Goal: Task Accomplishment & Management: Manage account settings

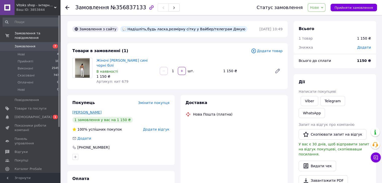
click at [81, 111] on link "[PERSON_NAME]" at bounding box center [86, 112] width 29 height 4
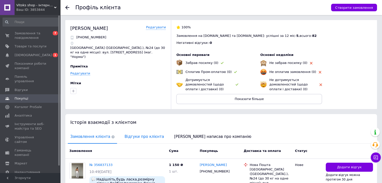
click at [128, 135] on span "Відгуки про клієнта" at bounding box center [144, 137] width 44 height 13
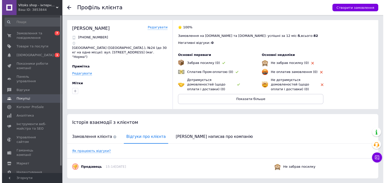
scroll to position [15, 0]
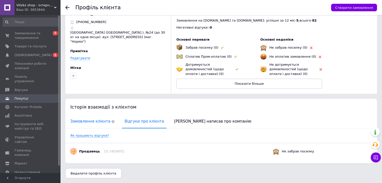
click at [94, 122] on span "Замовлення клієнта" at bounding box center [92, 121] width 49 height 13
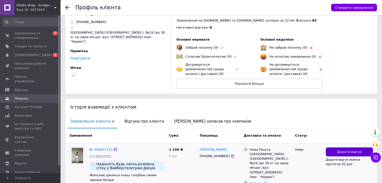
click at [339, 152] on span "Додати відгук" at bounding box center [349, 152] width 25 height 5
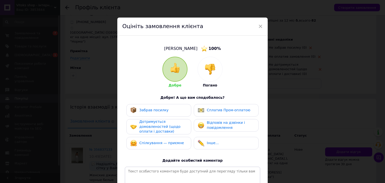
click at [209, 68] on img at bounding box center [210, 69] width 11 height 11
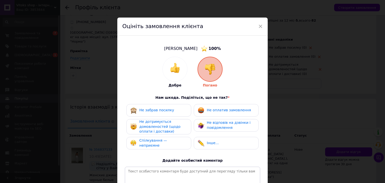
click at [210, 110] on span "Не оплатив замовлення" at bounding box center [229, 110] width 44 height 4
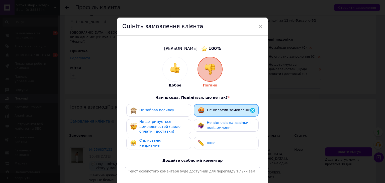
click at [211, 124] on span "Не відповів на дзвінки і повідомлення" at bounding box center [229, 125] width 44 height 9
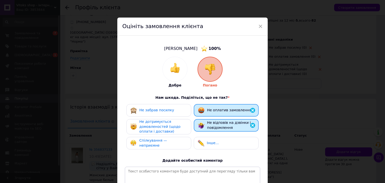
click at [176, 129] on div "Не дотримується домовленостей (щодо оплати і доставки)" at bounding box center [164, 126] width 48 height 15
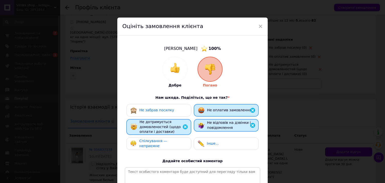
click at [167, 141] on span "Спілкування — неприємне" at bounding box center [154, 143] width 28 height 9
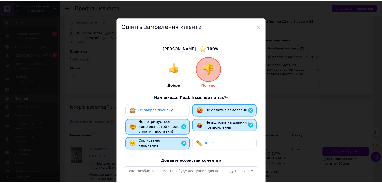
scroll to position [67, 0]
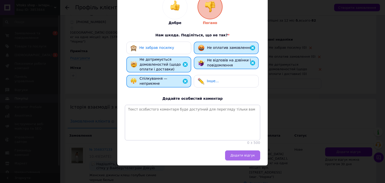
click at [248, 153] on button "Додати відгук" at bounding box center [242, 156] width 35 height 10
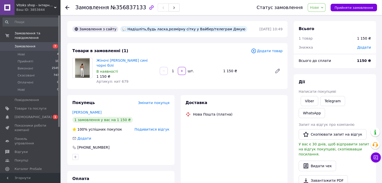
click at [318, 7] on span "Нове" at bounding box center [314, 8] width 9 height 4
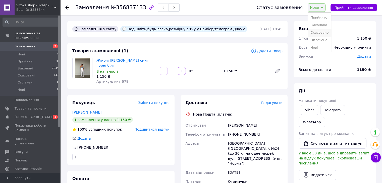
click at [322, 32] on li "Скасовано" at bounding box center [319, 33] width 23 height 8
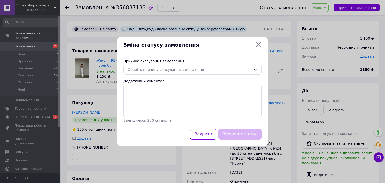
click at [170, 69] on div "Оберіть причину скасування замовлення" at bounding box center [190, 70] width 124 height 6
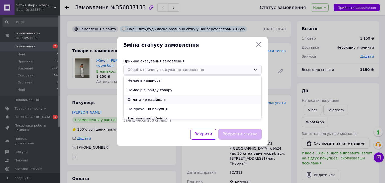
click at [145, 99] on li "Оплата не надійшла" at bounding box center [193, 100] width 138 height 10
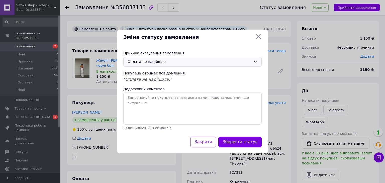
click at [148, 59] on div "Оплата не надійшла" at bounding box center [190, 62] width 124 height 6
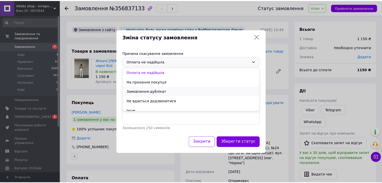
scroll to position [24, 0]
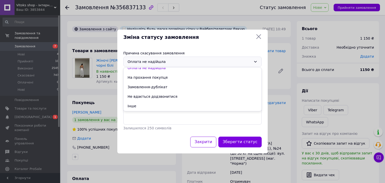
drag, startPoint x: 139, startPoint y: 106, endPoint x: 144, endPoint y: 96, distance: 11.1
click at [139, 105] on li "Інше" at bounding box center [193, 106] width 138 height 10
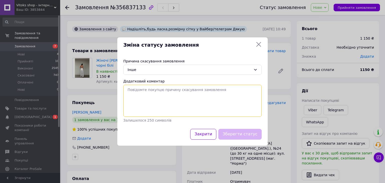
click at [145, 94] on textarea "Додатковий коментар" at bounding box center [192, 101] width 139 height 32
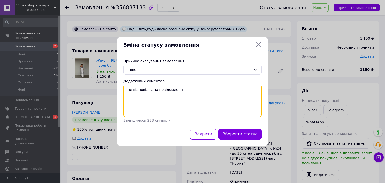
type textarea "не відповідає на повідомлення"
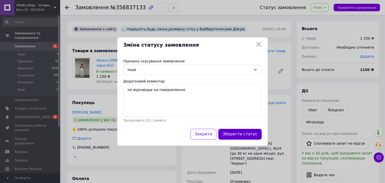
click at [235, 131] on button "Зберегти статус" at bounding box center [240, 134] width 43 height 11
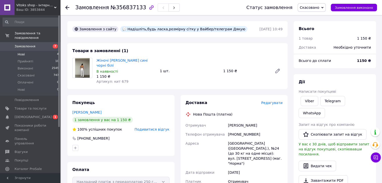
click at [43, 51] on li "Нові 4" at bounding box center [31, 54] width 62 height 7
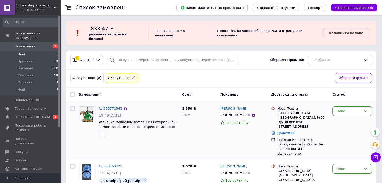
scroll to position [56, 0]
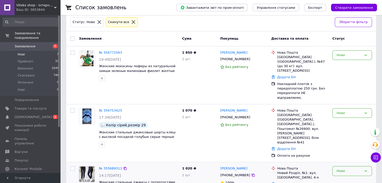
click at [352, 169] on div "Нове" at bounding box center [348, 171] width 25 height 5
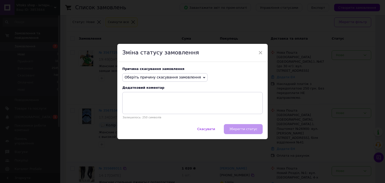
click at [163, 78] on span "Оберіть причину скасування замовлення" at bounding box center [163, 77] width 77 height 4
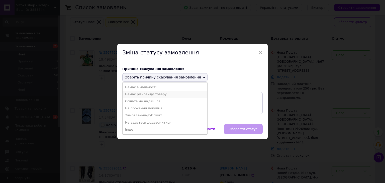
click at [153, 96] on li "Немає різновиду товару" at bounding box center [165, 94] width 85 height 7
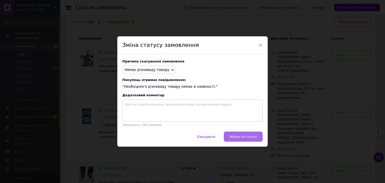
click at [241, 135] on span "Зберегти статус" at bounding box center [243, 137] width 28 height 4
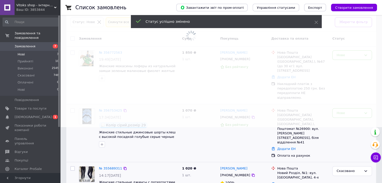
scroll to position [49, 0]
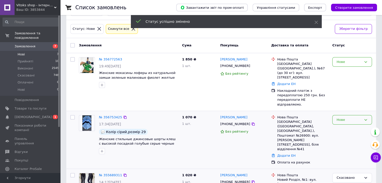
click at [335, 115] on div "Нове" at bounding box center [352, 120] width 40 height 10
click at [341, 126] on li "Прийнято" at bounding box center [351, 130] width 39 height 9
